Goal: Task Accomplishment & Management: Use online tool/utility

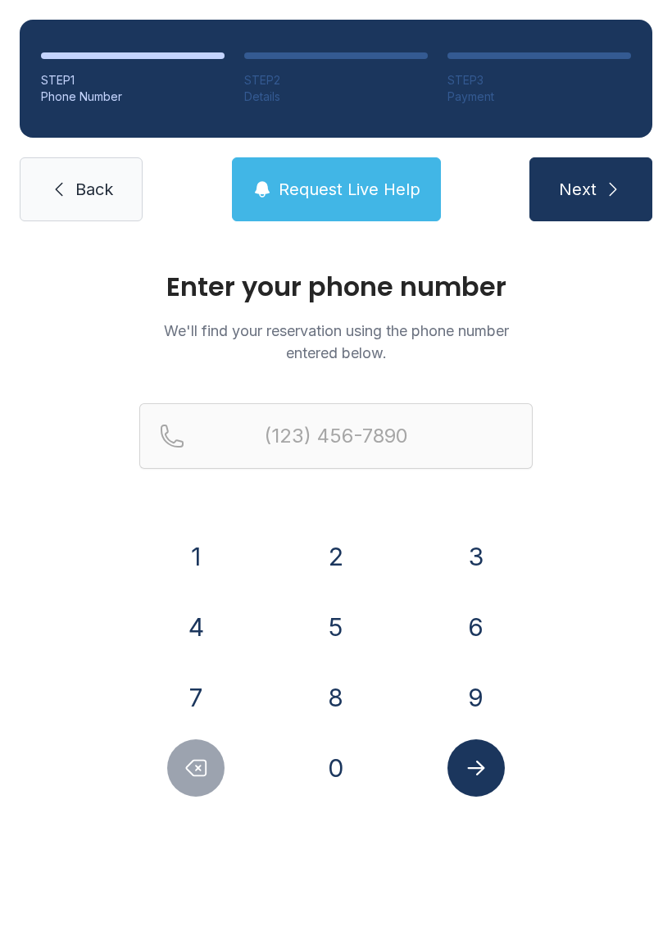
click at [491, 687] on button "9" at bounding box center [475, 697] width 57 height 57
click at [202, 550] on button "1" at bounding box center [195, 556] width 57 height 57
click at [347, 770] on button "0" at bounding box center [335, 767] width 57 height 57
click at [471, 635] on button "6" at bounding box center [475, 626] width 57 height 57
click at [343, 642] on button "5" at bounding box center [335, 626] width 57 height 57
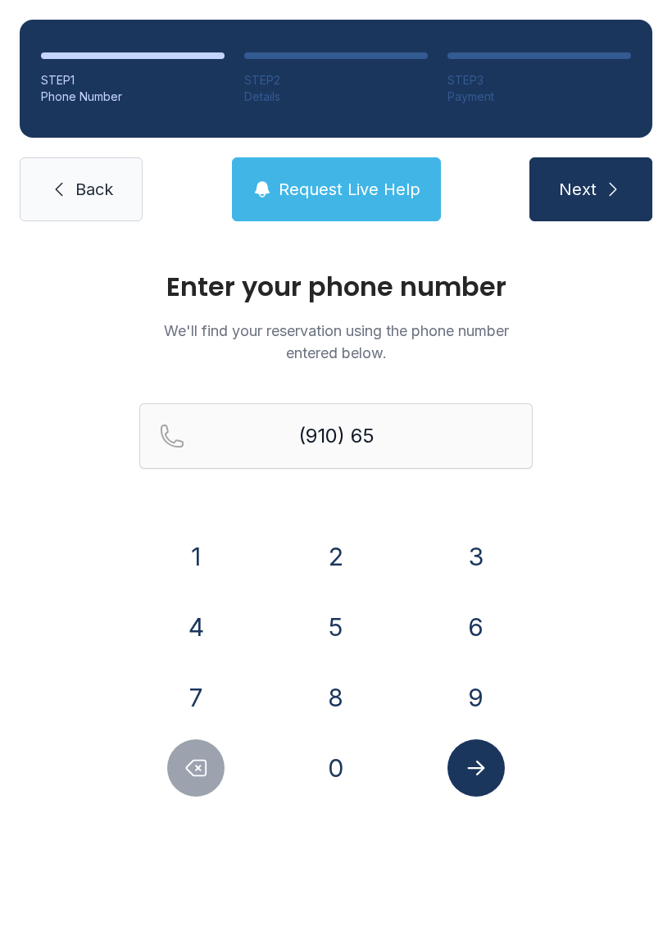
click at [214, 535] on button "1" at bounding box center [195, 556] width 57 height 57
click at [192, 610] on button "4" at bounding box center [195, 626] width 57 height 57
click at [347, 681] on button "8" at bounding box center [335, 697] width 57 height 57
click at [349, 786] on button "0" at bounding box center [335, 767] width 57 height 57
click at [335, 695] on button "8" at bounding box center [335, 697] width 57 height 57
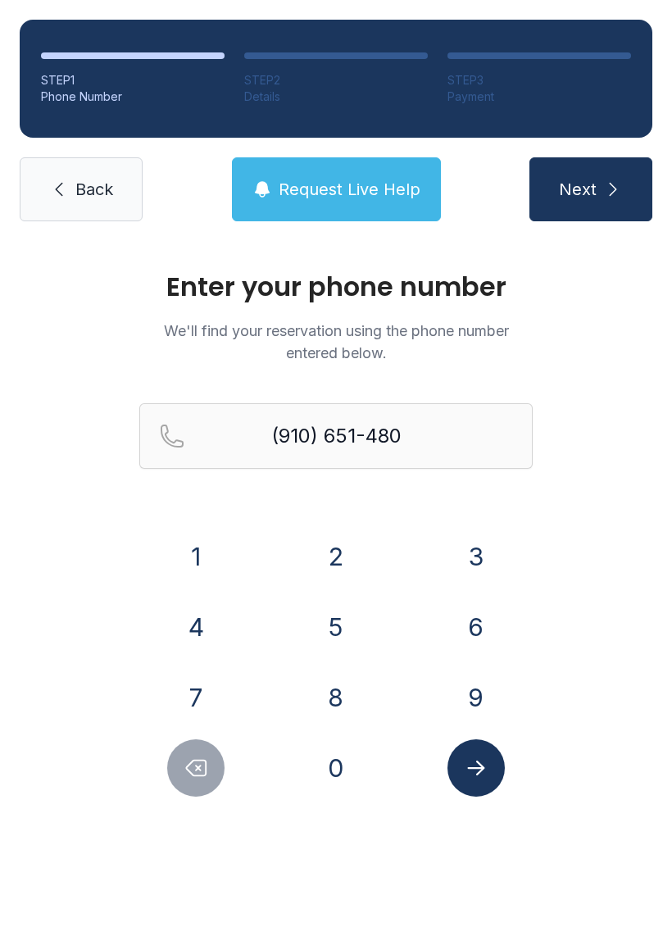
type input "[PHONE_NUMBER]"
click at [481, 770] on icon "Submit lookup form" at bounding box center [475, 767] width 17 height 15
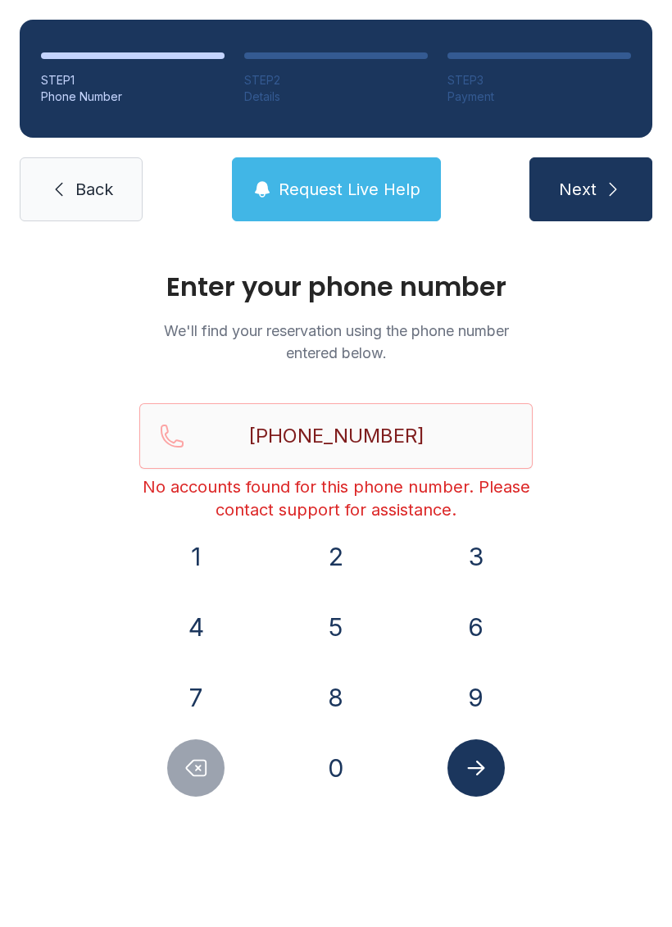
click at [64, 184] on icon at bounding box center [59, 189] width 20 height 20
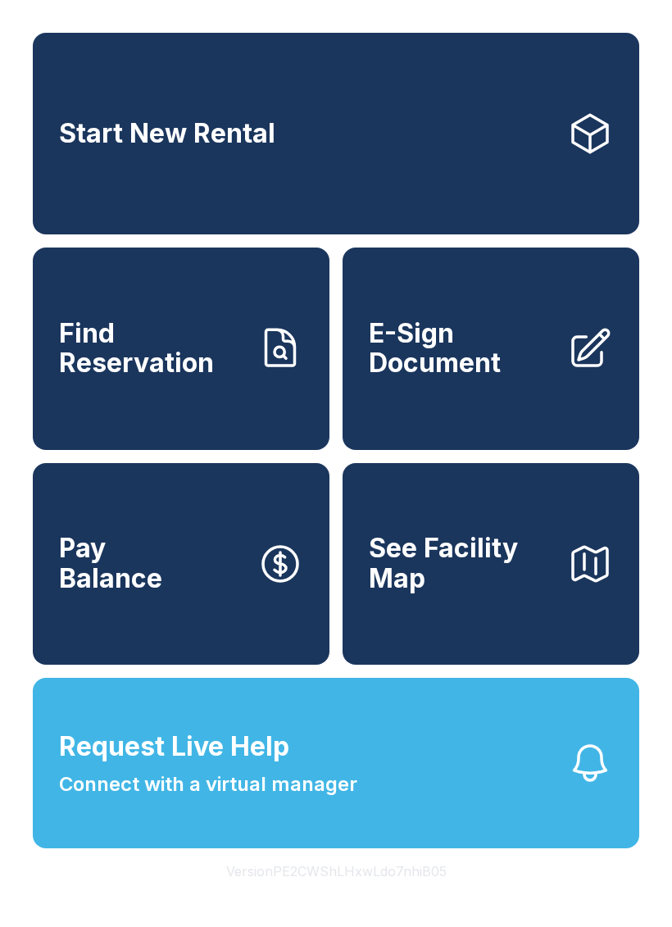
click at [532, 379] on span "E-Sign Document" at bounding box center [461, 349] width 185 height 60
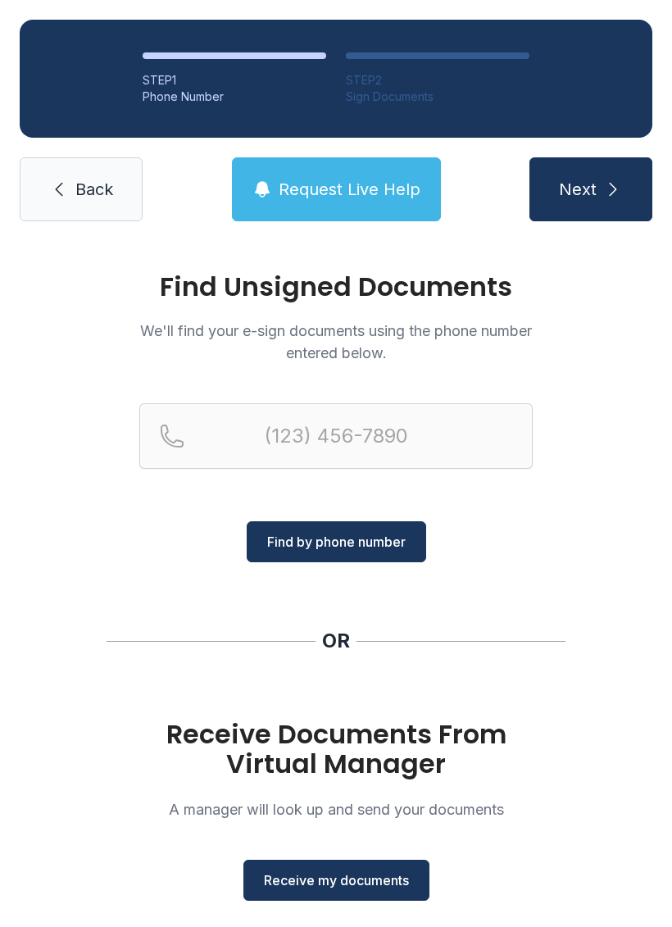
click at [75, 189] on span "Back" at bounding box center [94, 189] width 38 height 23
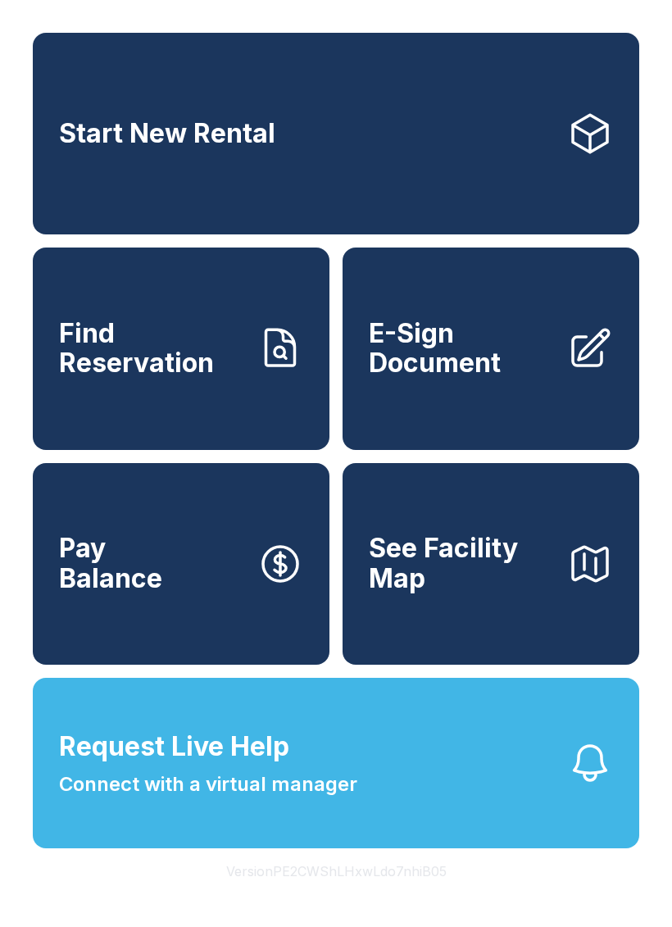
click at [417, 818] on button "Request Live Help Connect with a virtual manager" at bounding box center [336, 763] width 606 height 170
